Goal: Transaction & Acquisition: Purchase product/service

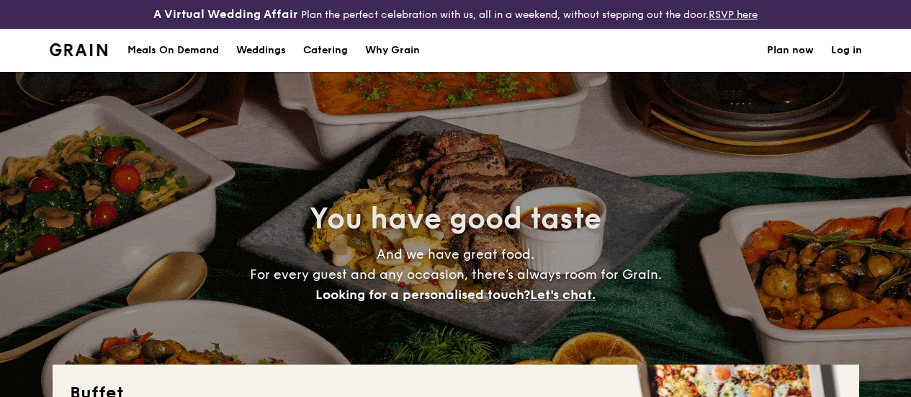
select select
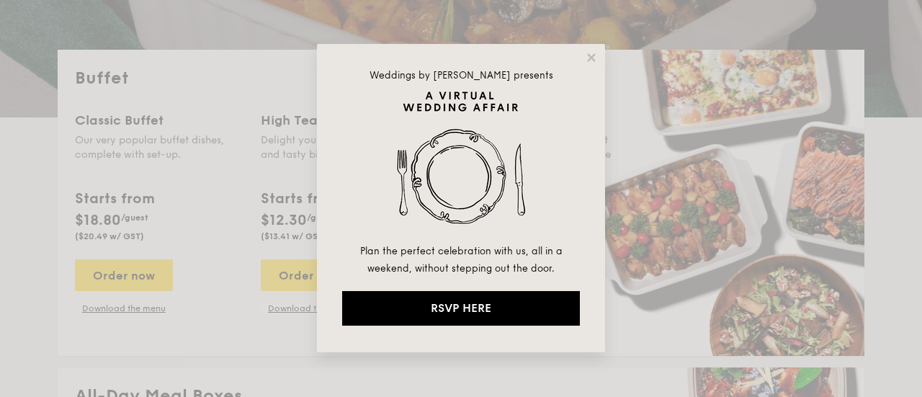
scroll to position [348, 0]
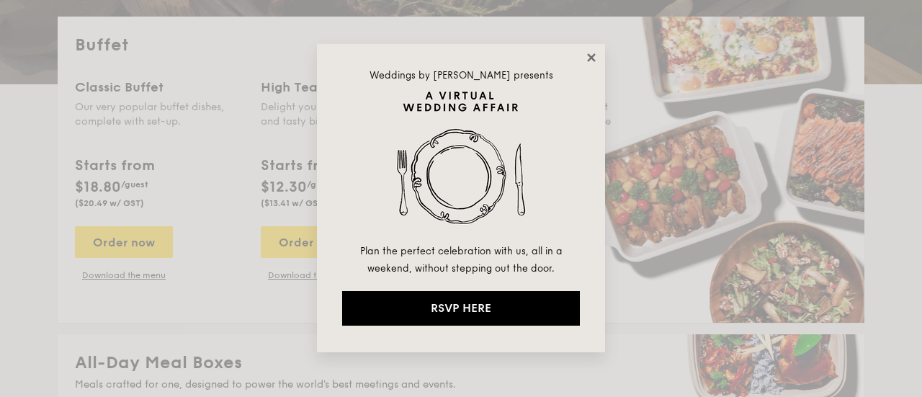
click at [595, 58] on icon at bounding box center [591, 57] width 13 height 13
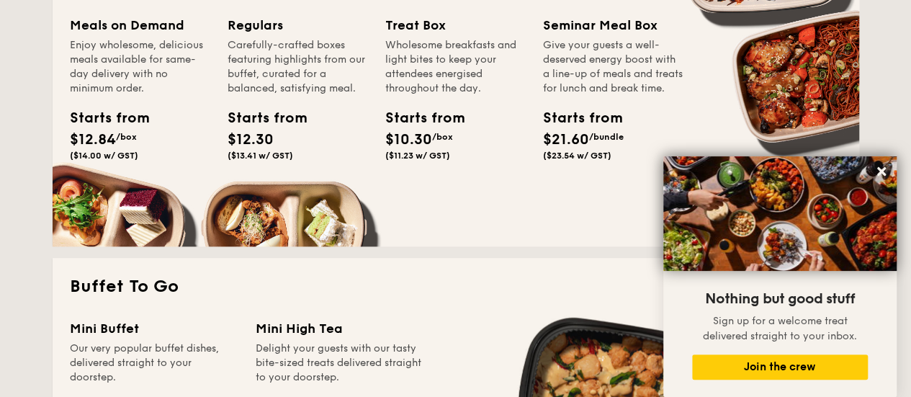
scroll to position [720, 0]
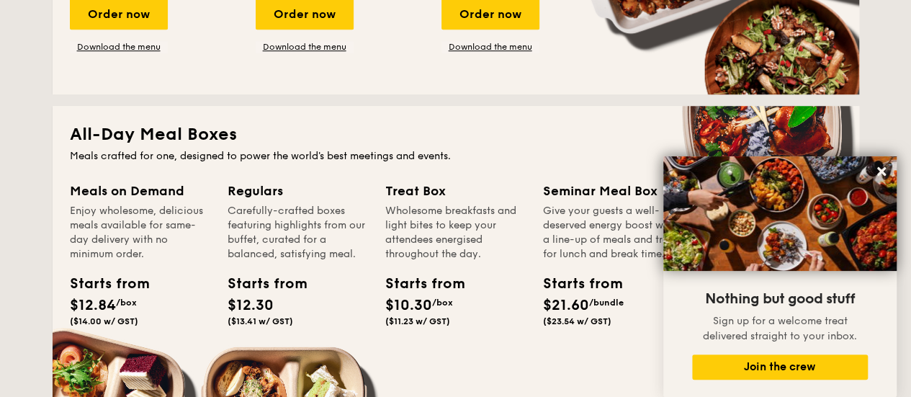
click at [171, 175] on div "All-Day Meal Boxes Meals crafted for one, designed to power the world's best me…" at bounding box center [456, 259] width 807 height 306
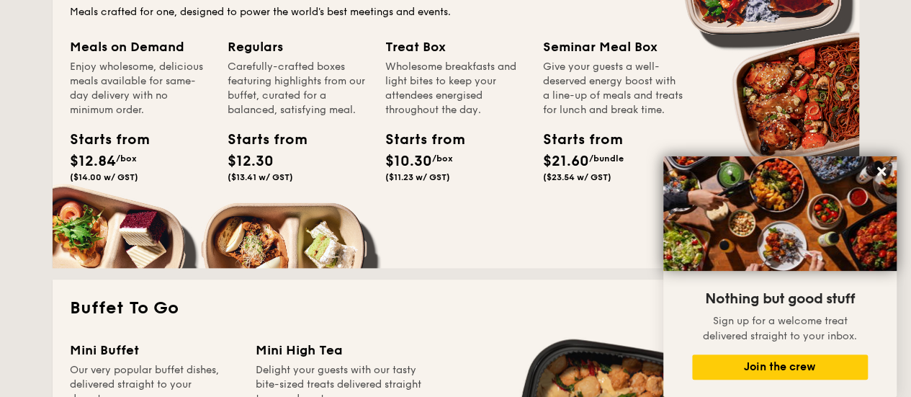
click at [79, 223] on div "Meals on Demand Enjoy wholesome, delicious meals available for same-day deliver…" at bounding box center [149, 130] width 158 height 186
click at [409, 57] on div "Treat Box" at bounding box center [455, 47] width 140 height 20
click at [402, 182] on div "Starts from $10.30 /box ($11.23 w/ GST)" at bounding box center [417, 155] width 65 height 53
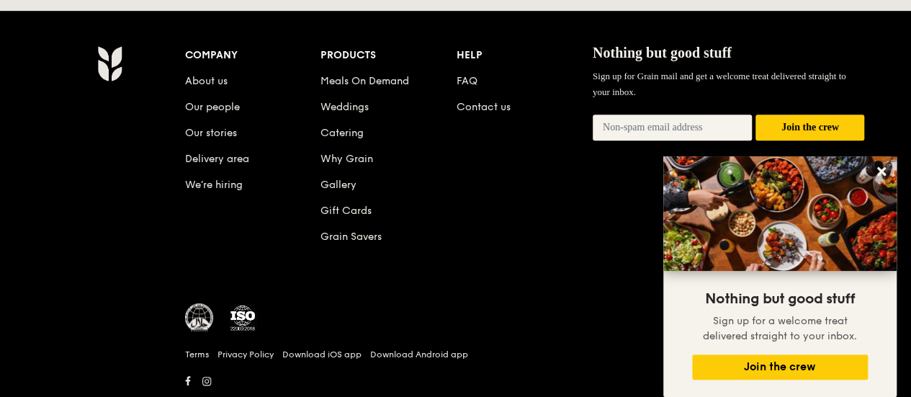
scroll to position [3256, 0]
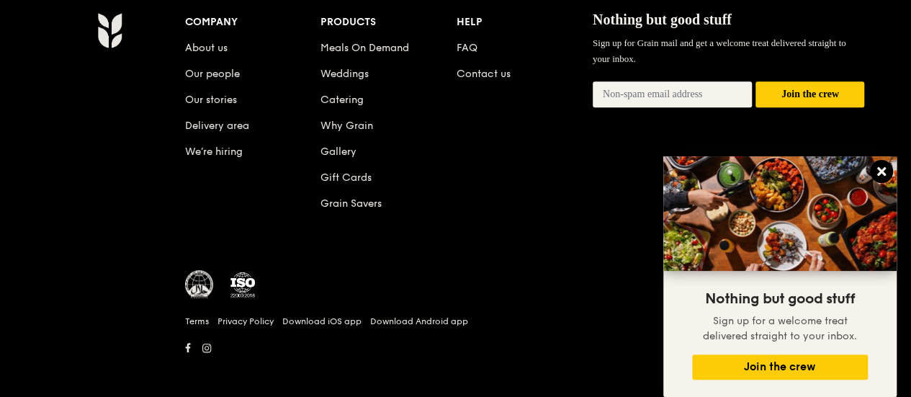
click at [875, 169] on icon at bounding box center [881, 171] width 13 height 13
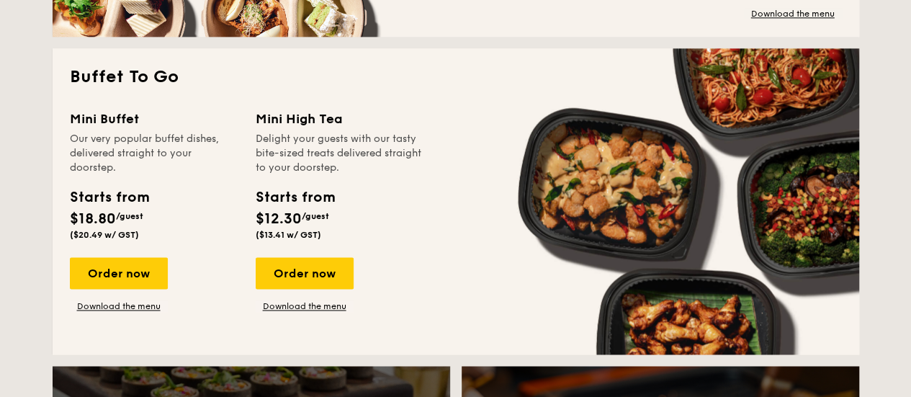
scroll to position [663, 0]
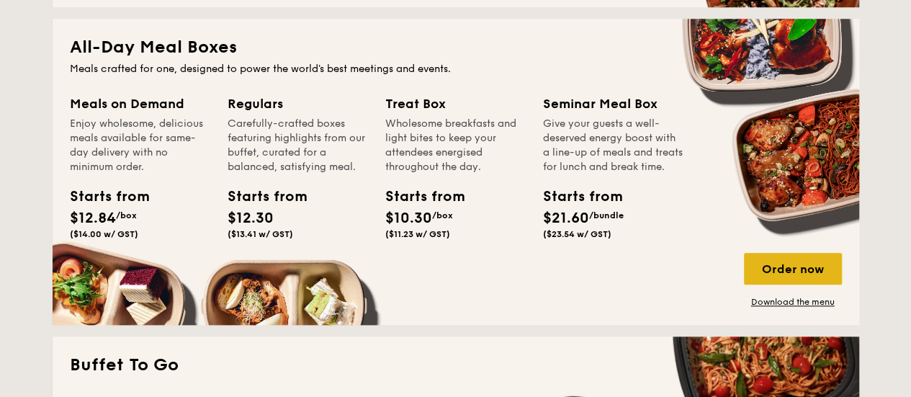
click at [758, 277] on div "Order now" at bounding box center [793, 269] width 98 height 32
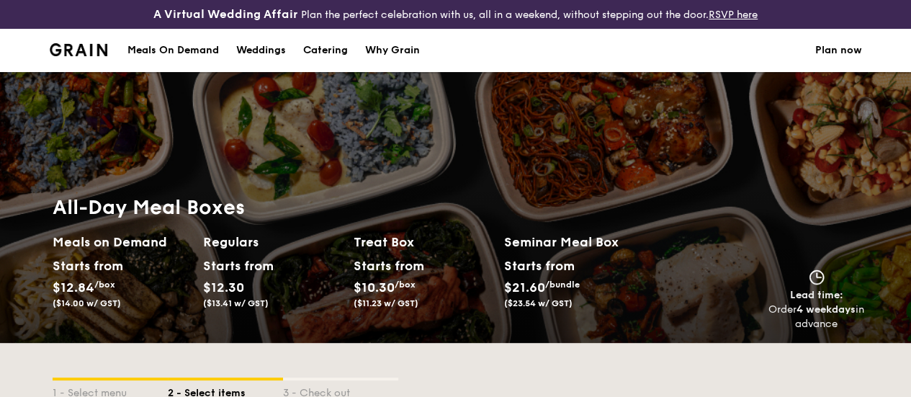
select select
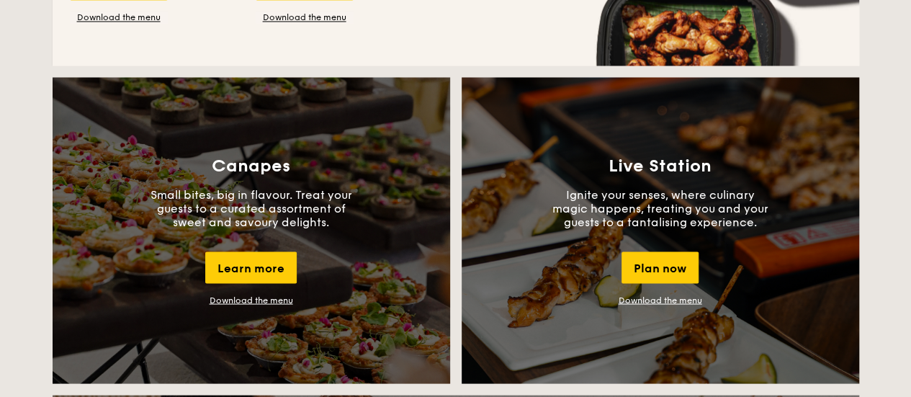
scroll to position [808, 0]
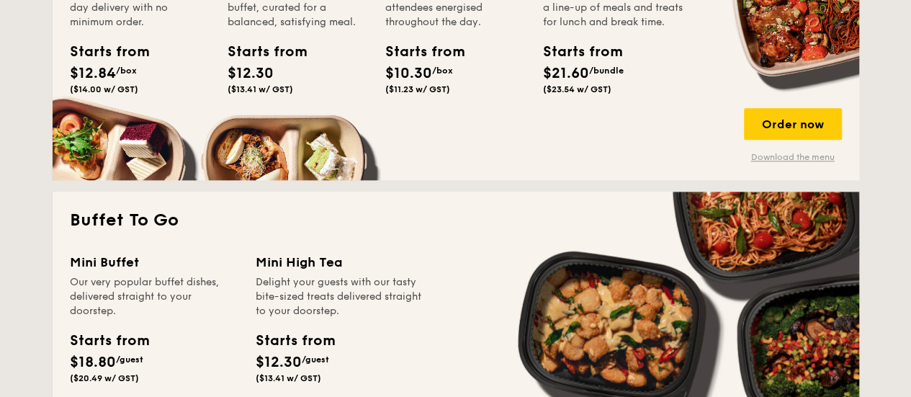
click at [824, 163] on link "Download the menu" at bounding box center [793, 157] width 98 height 12
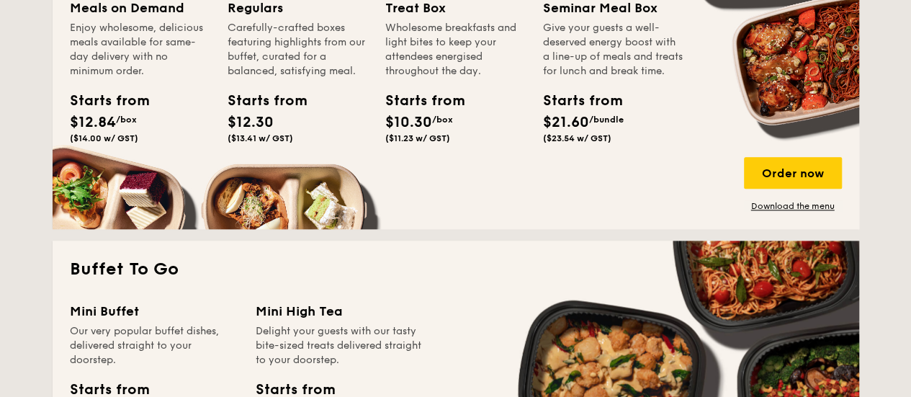
scroll to position [736, 0]
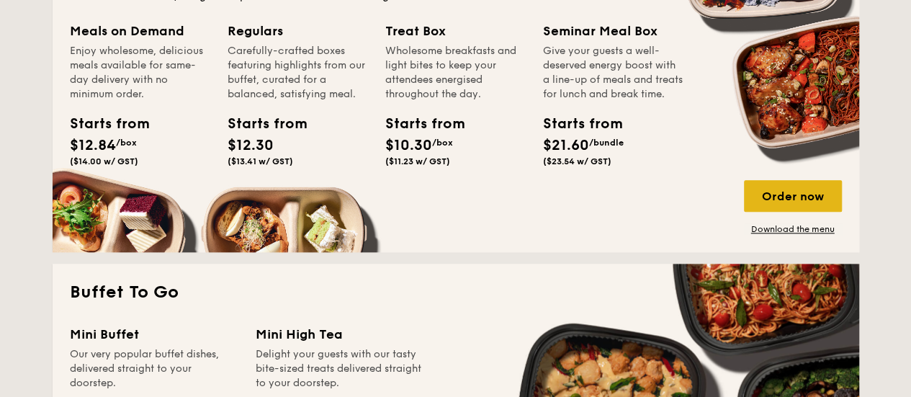
click at [818, 201] on div "Order now" at bounding box center [793, 196] width 98 height 32
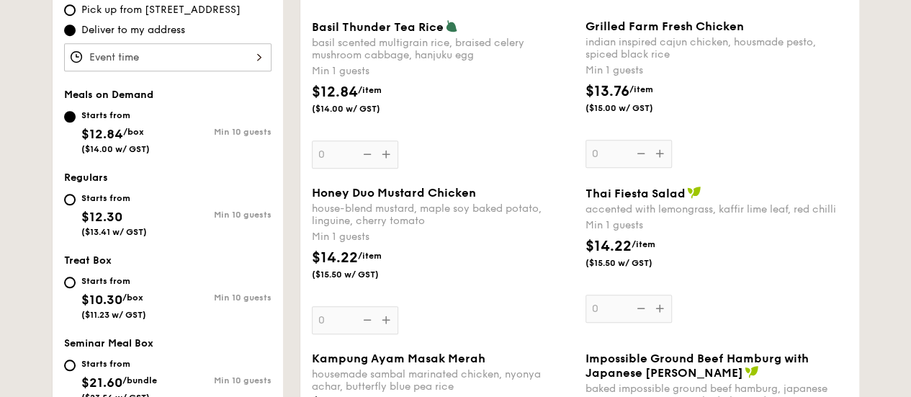
scroll to position [432, 0]
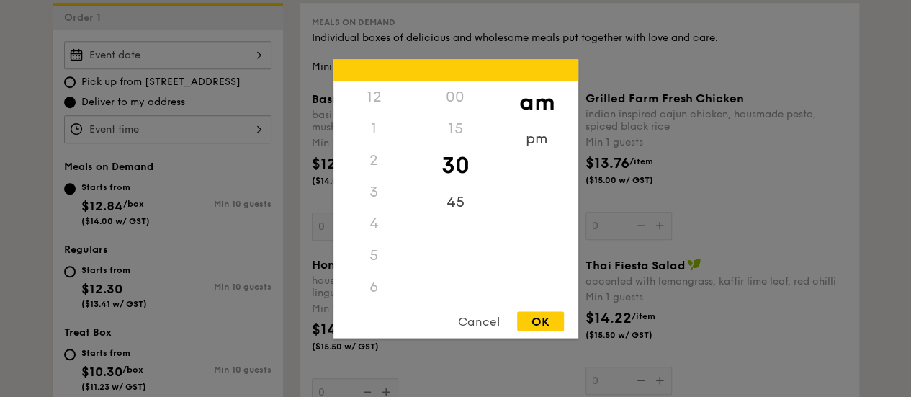
click at [226, 143] on div "12 1 2 3 4 5 6 7 8 9 10 11 00 15 30 45 am pm Cancel OK" at bounding box center [167, 129] width 207 height 28
click at [235, 179] on div at bounding box center [455, 198] width 911 height 397
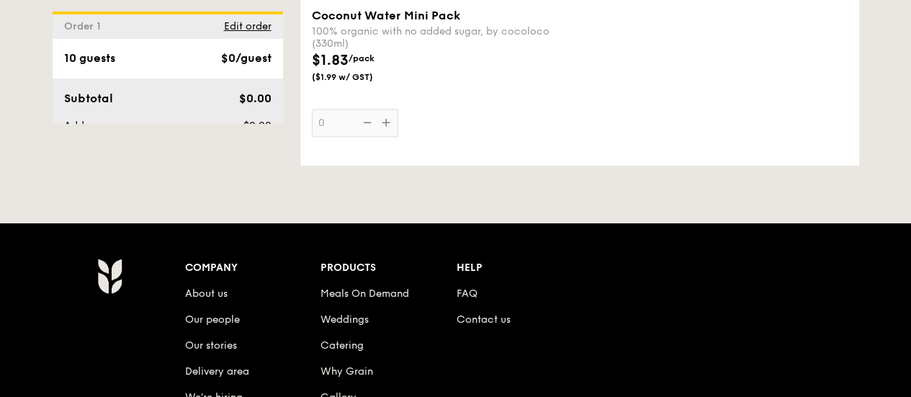
scroll to position [3277, 0]
